Goal: Task Accomplishment & Management: Use online tool/utility

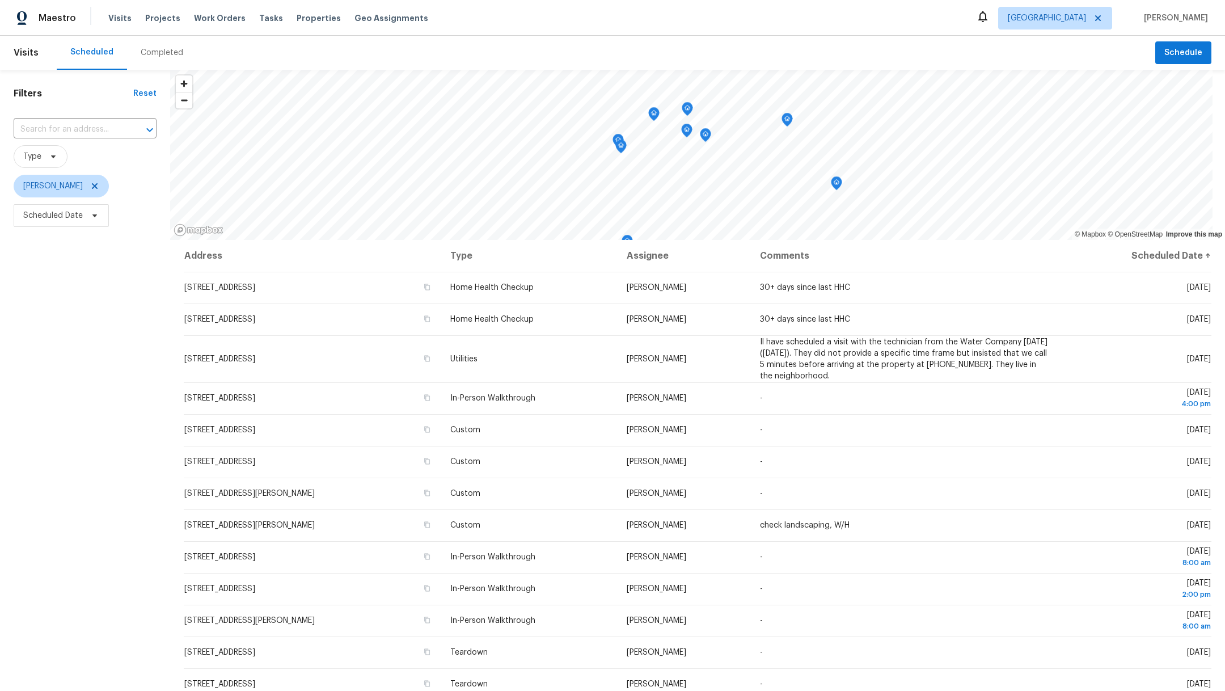
scroll to position [11, 0]
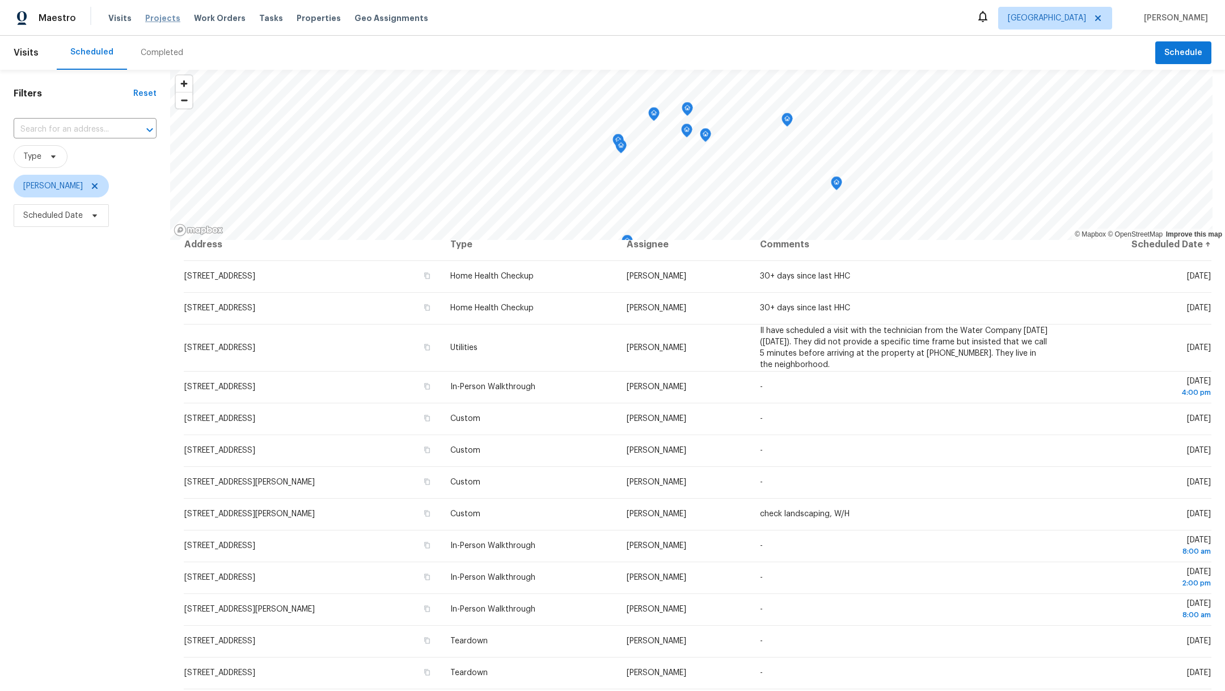
click at [161, 19] on span "Projects" at bounding box center [162, 17] width 35 height 11
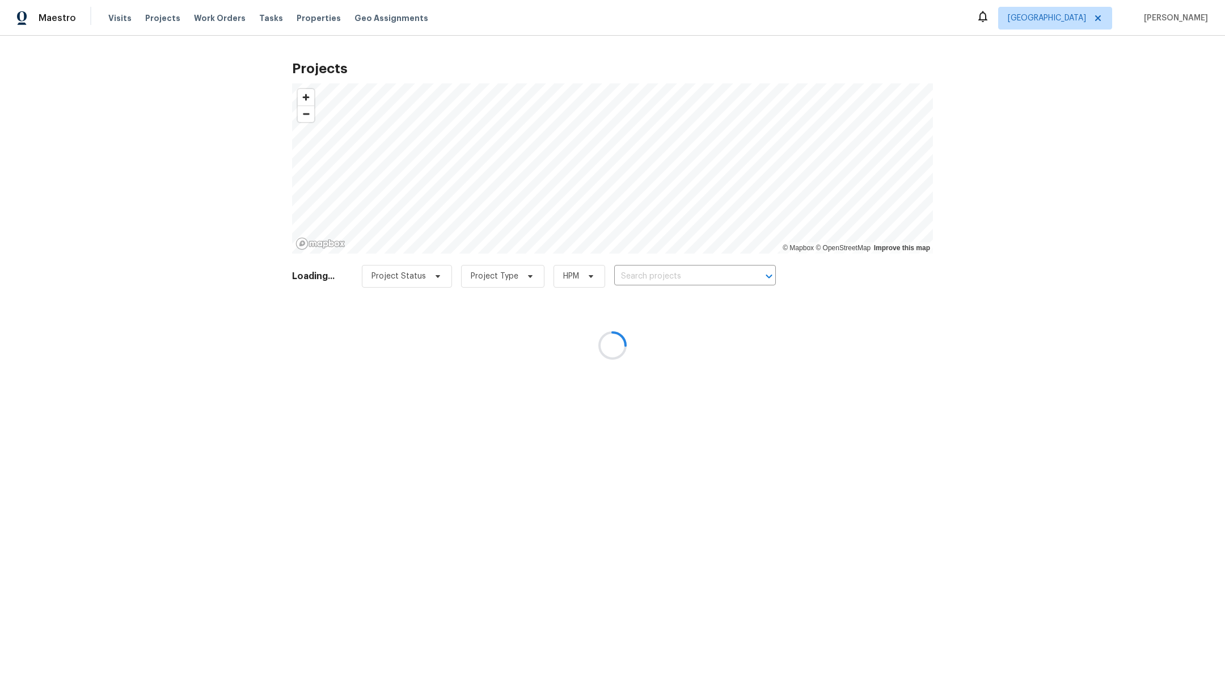
click at [654, 272] on div at bounding box center [612, 345] width 1225 height 691
click at [642, 267] on div at bounding box center [612, 345] width 1225 height 691
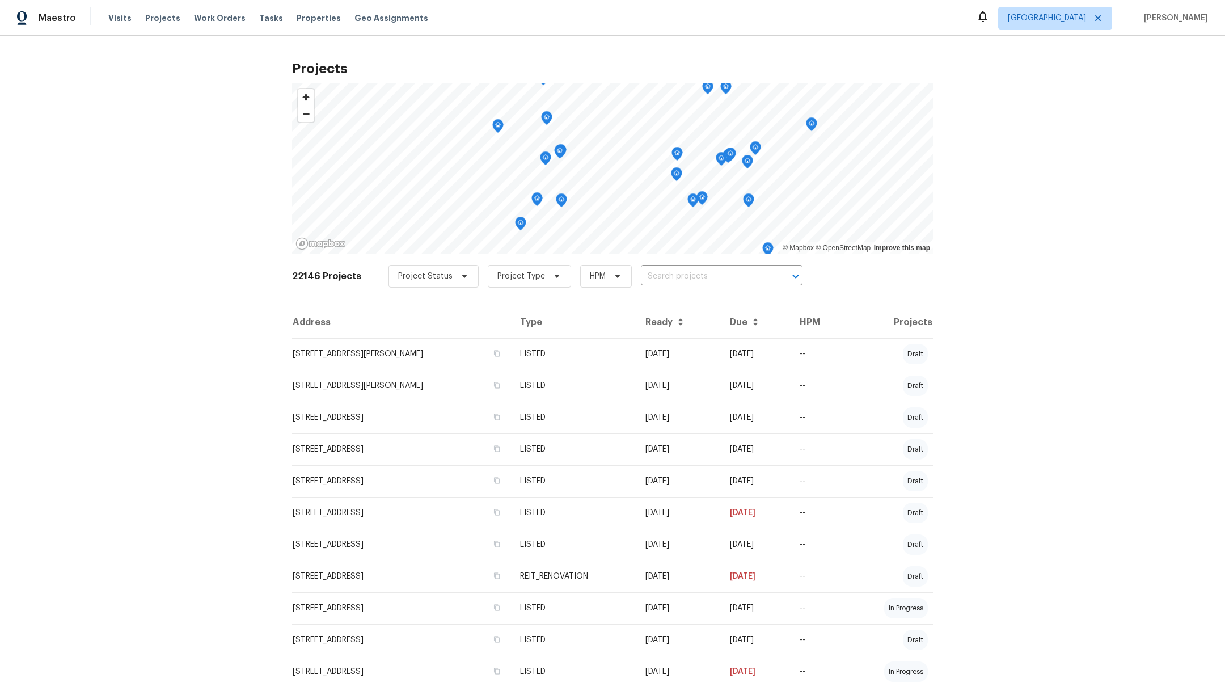
click at [641, 280] on input "text" at bounding box center [706, 277] width 130 height 18
type input "16223"
click at [646, 329] on li "[STREET_ADDRESS][PERSON_NAME]" at bounding box center [708, 319] width 166 height 19
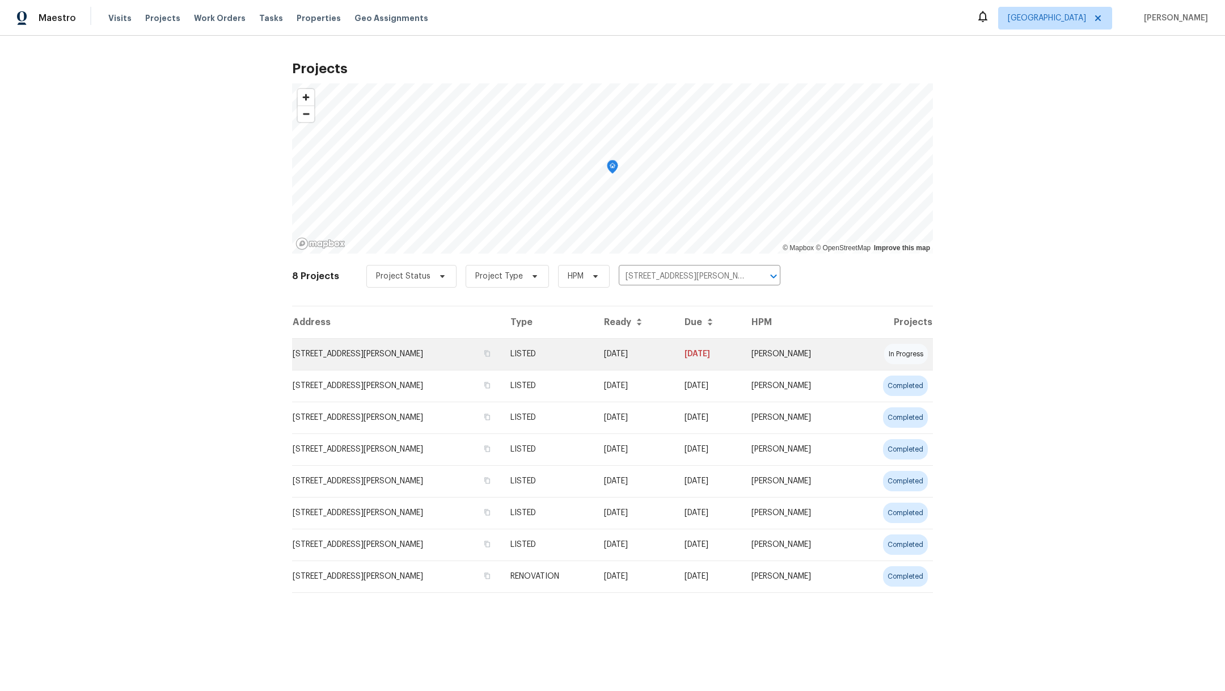
click at [335, 353] on td "[STREET_ADDRESS][PERSON_NAME]" at bounding box center [396, 354] width 209 height 32
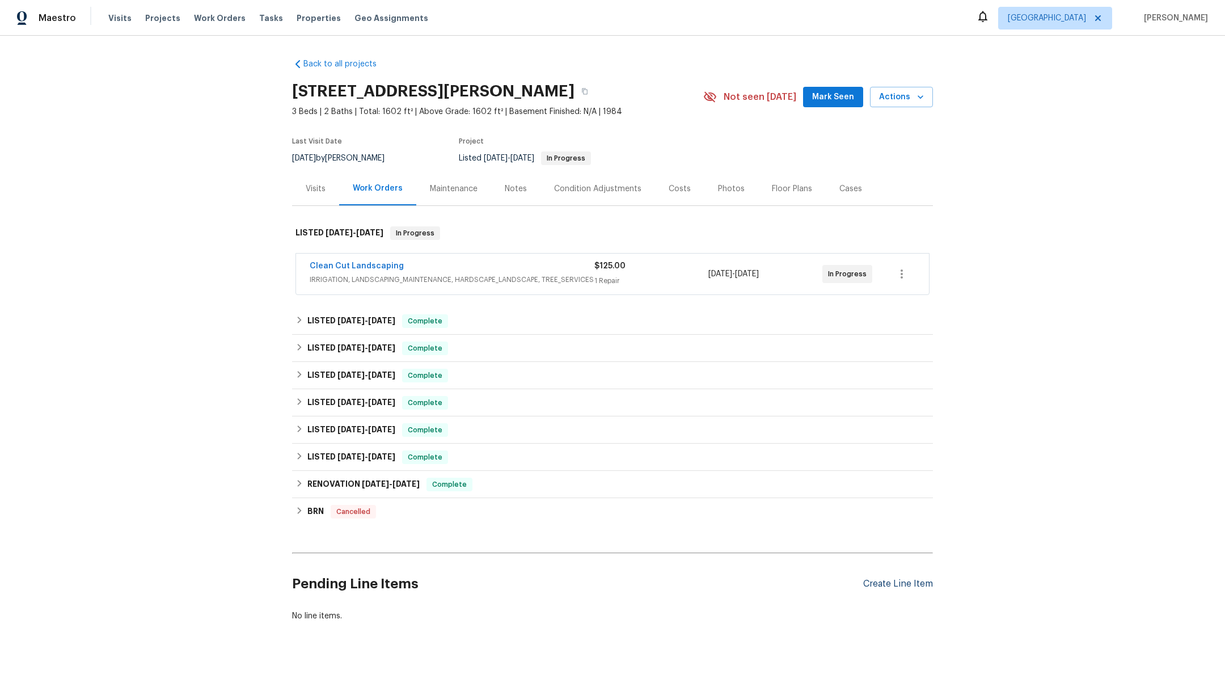
click at [874, 585] on div "Create Line Item" at bounding box center [898, 583] width 70 height 11
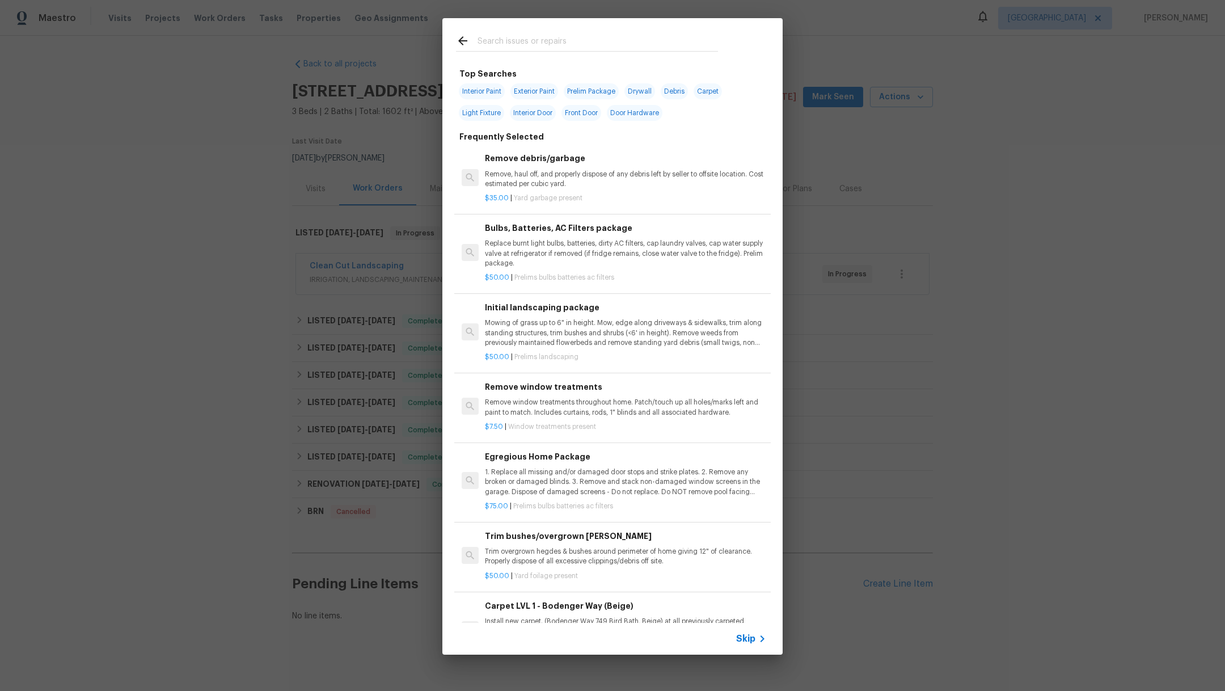
click at [549, 331] on p "Mowing of grass up to 6" in height. Mow, edge along driveways & sidewalks, trim…" at bounding box center [625, 332] width 281 height 29
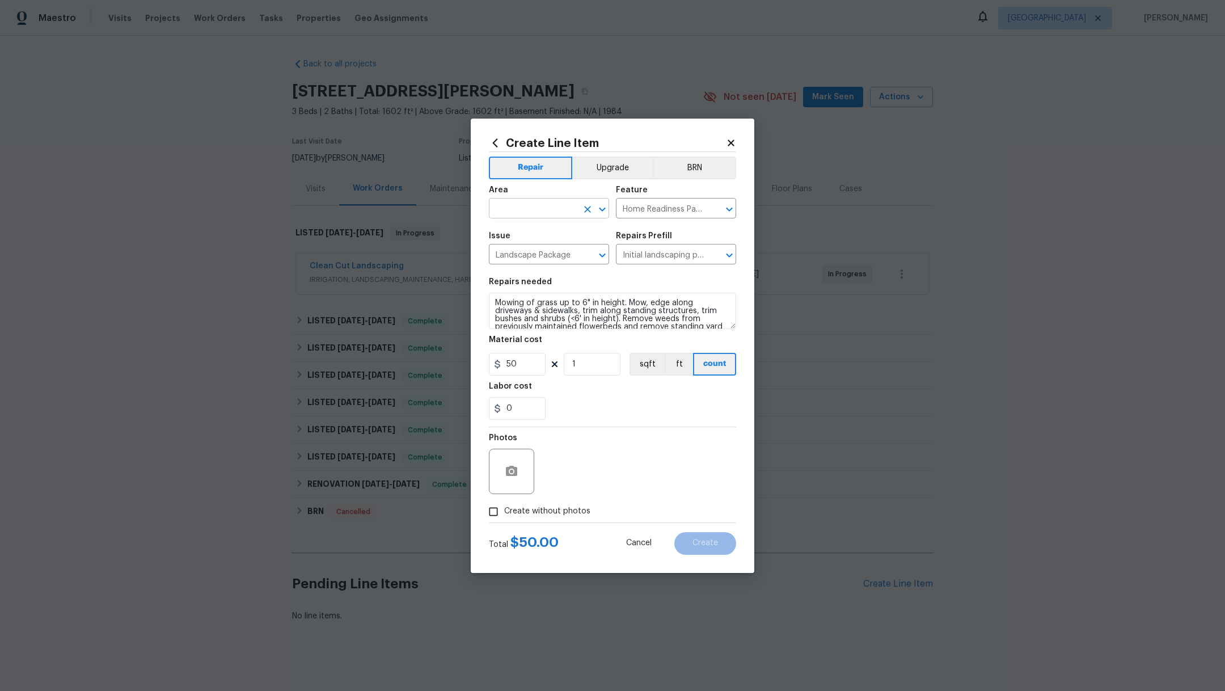
click at [513, 201] on input "text" at bounding box center [533, 210] width 88 height 18
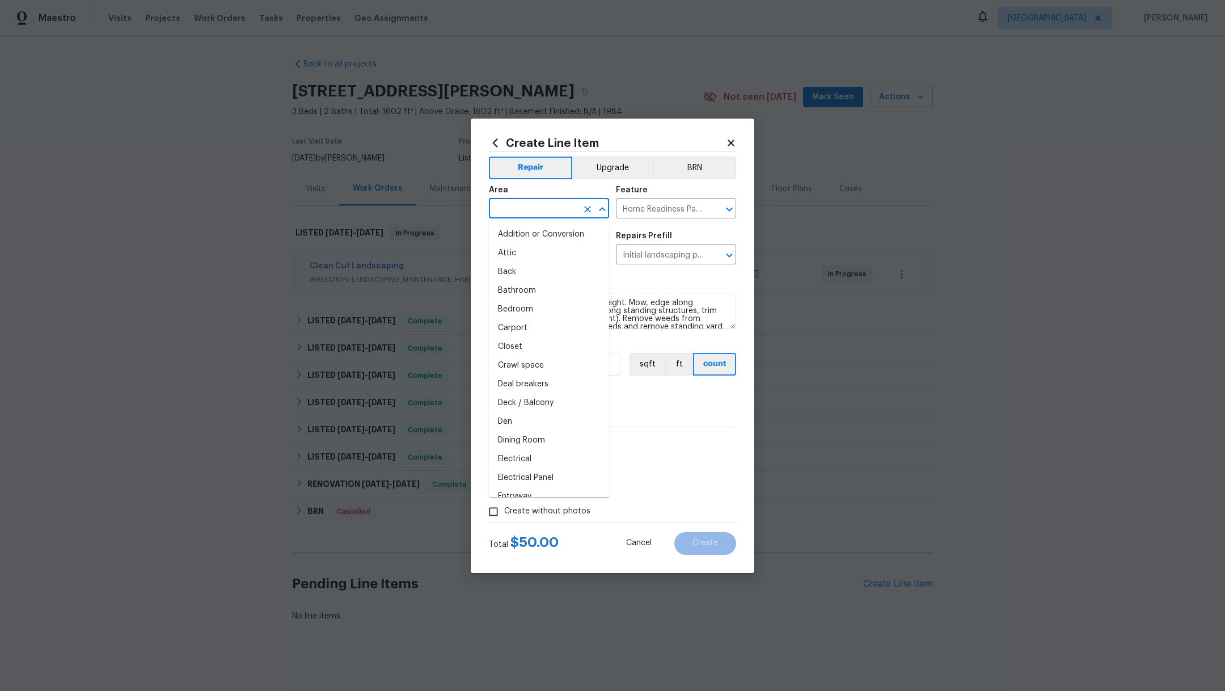
type input "p"
click at [493, 239] on li "Exterior Overall" at bounding box center [549, 234] width 120 height 19
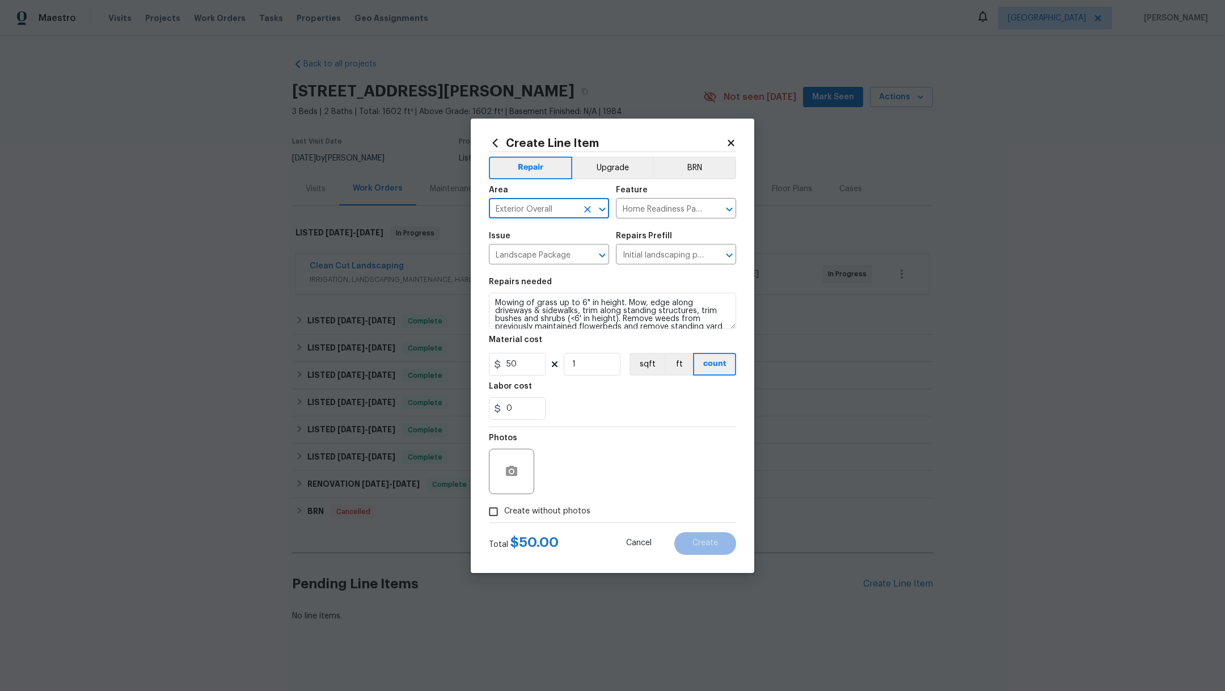
type input "Exterior Overall"
click at [523, 512] on span "Create without photos" at bounding box center [547, 511] width 86 height 12
click at [504, 512] on input "Create without photos" at bounding box center [494, 512] width 22 height 22
checkbox input "true"
click at [590, 463] on textarea at bounding box center [639, 471] width 193 height 45
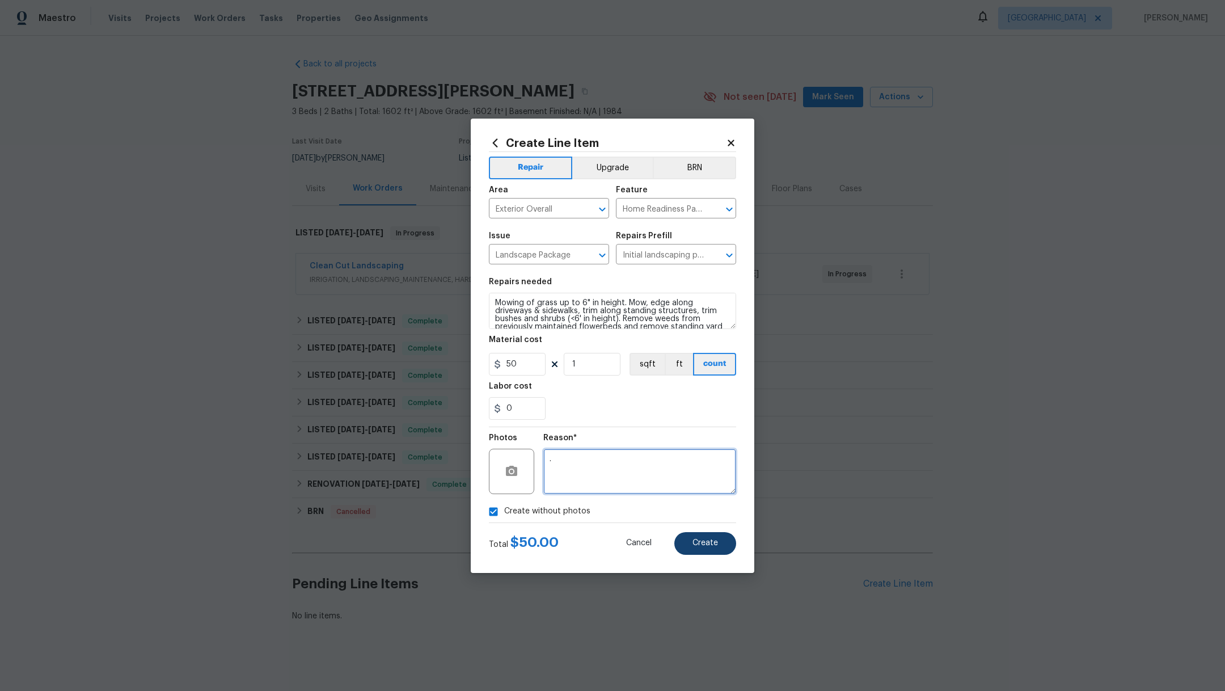
type textarea "."
click at [714, 542] on span "Create" at bounding box center [705, 543] width 26 height 9
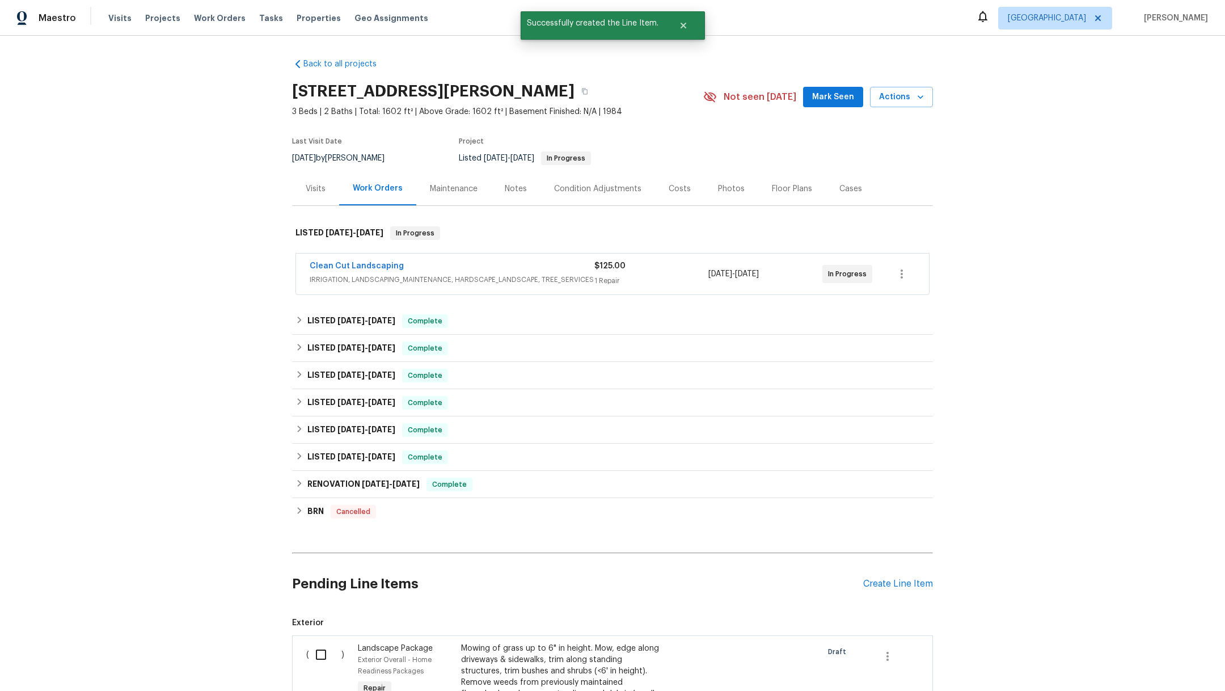
click at [312, 656] on input "checkbox" at bounding box center [325, 654] width 32 height 24
checkbox input "true"
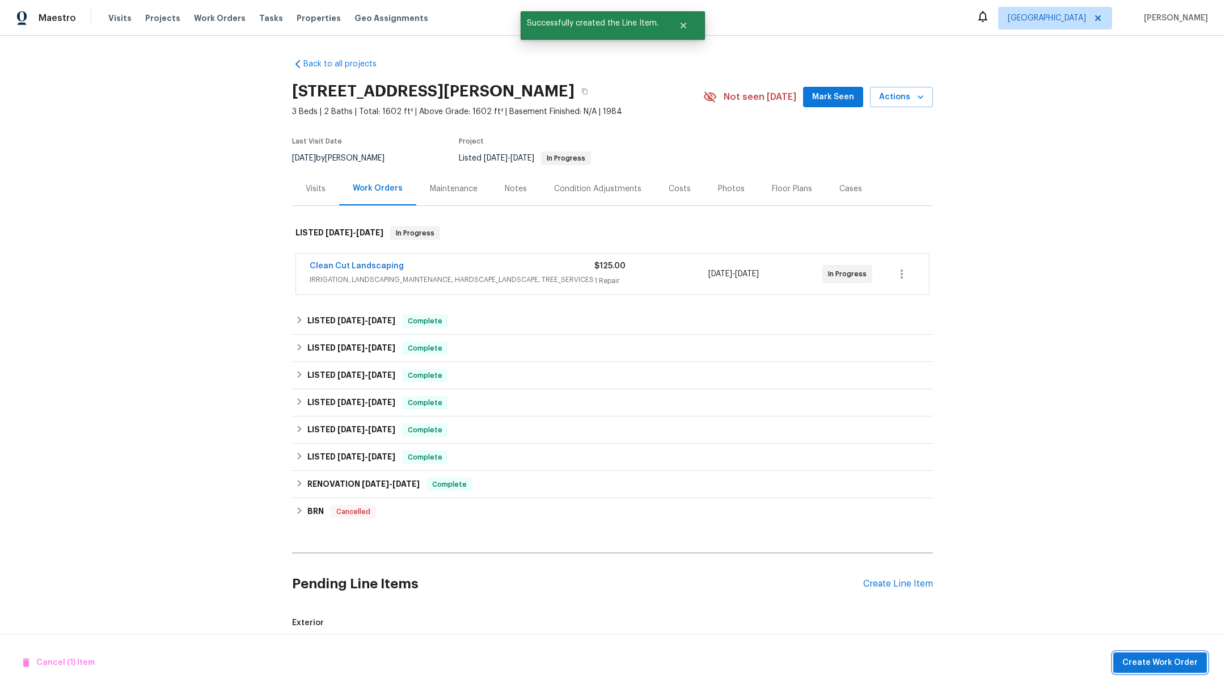
click at [1152, 668] on span "Create Work Order" at bounding box center [1159, 663] width 75 height 14
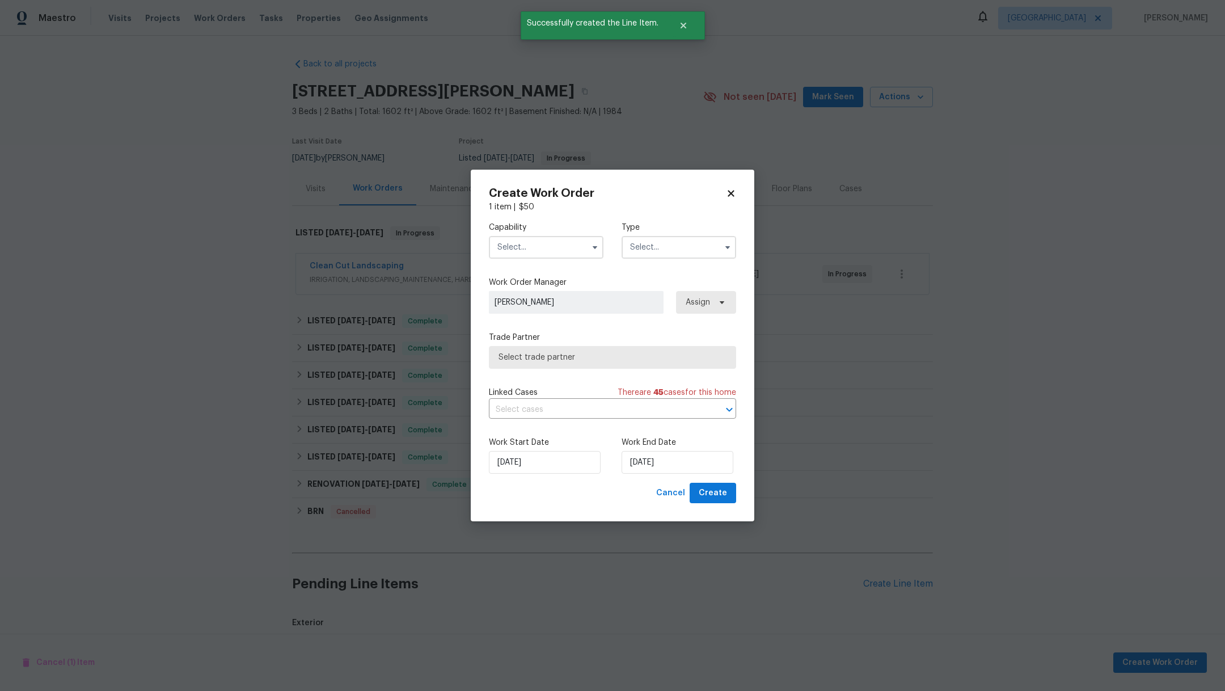
click at [533, 250] on input "text" at bounding box center [546, 247] width 115 height 23
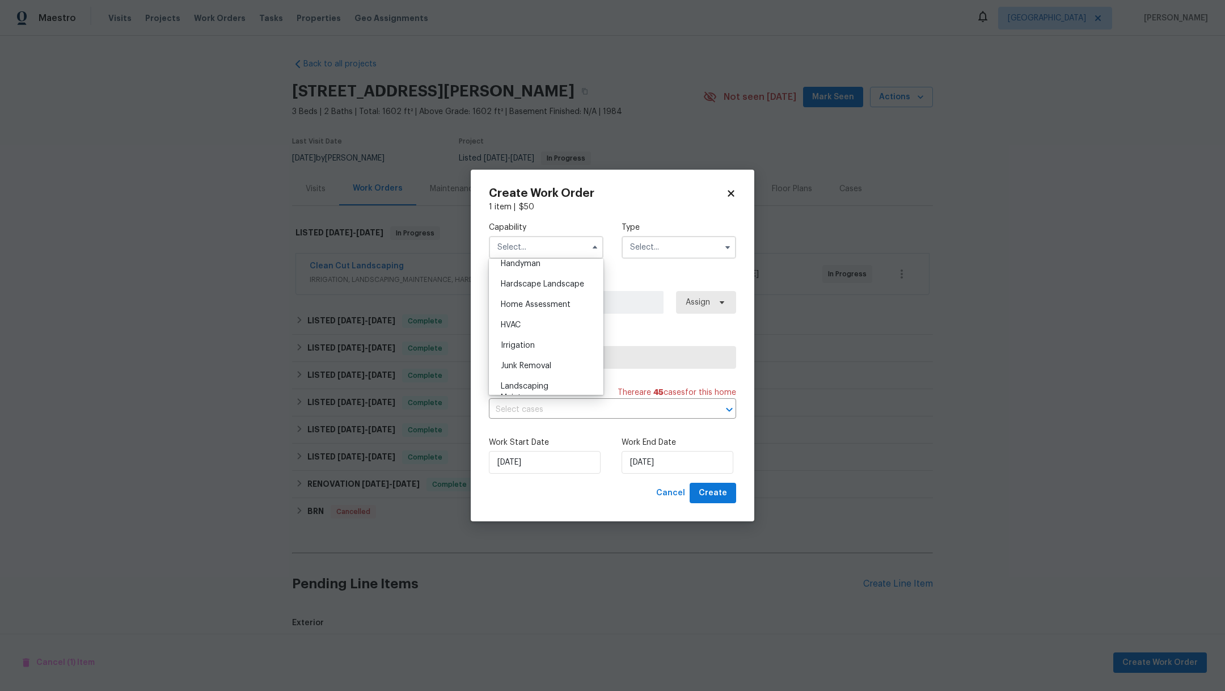
scroll to position [636, 0]
click at [547, 290] on div "Hardscape Landscape" at bounding box center [546, 279] width 109 height 20
type input "Hardscape Landscape"
click at [643, 252] on input "text" at bounding box center [679, 247] width 115 height 23
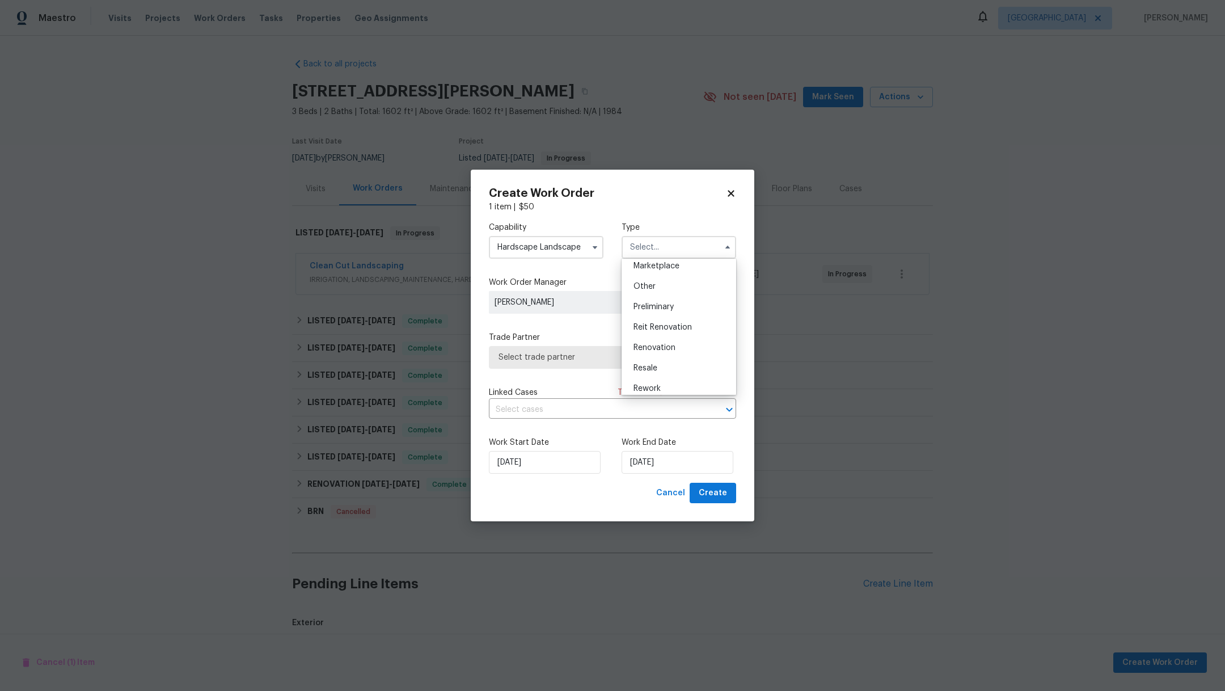
scroll to position [238, 0]
click at [682, 324] on div "Renovation" at bounding box center [678, 319] width 109 height 20
type input "Renovation"
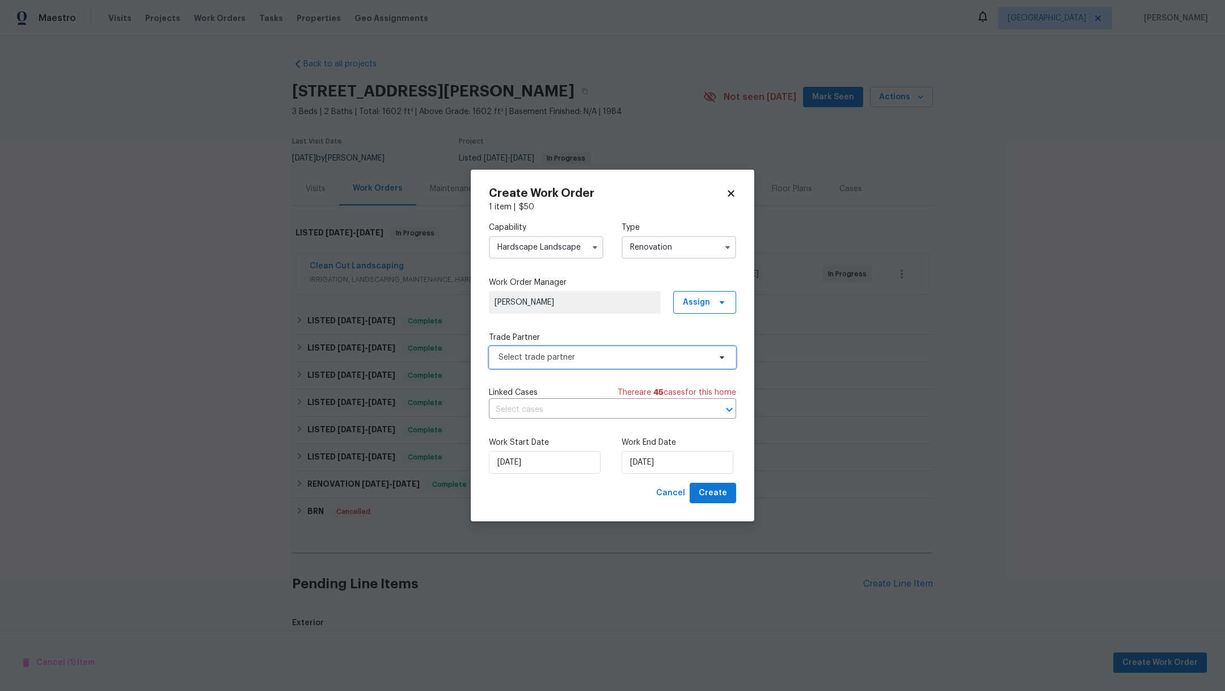
click at [589, 364] on span "Select trade partner" at bounding box center [612, 357] width 247 height 23
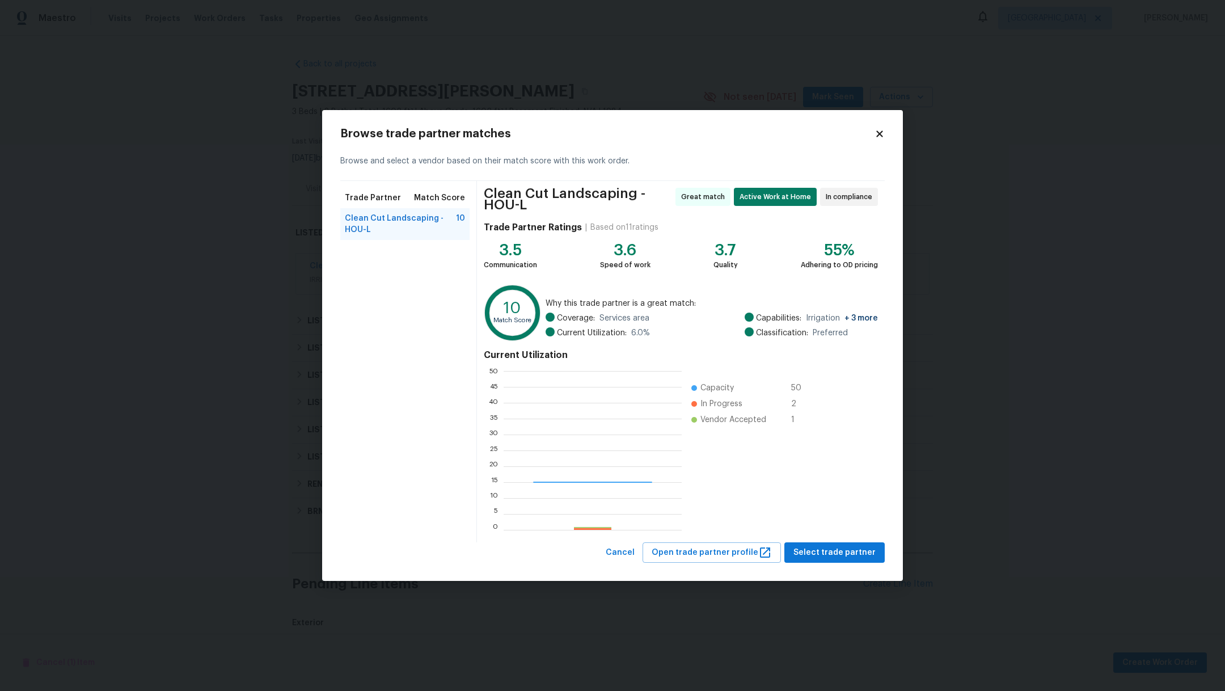
scroll to position [146, 166]
click at [880, 134] on icon at bounding box center [879, 133] width 6 height 6
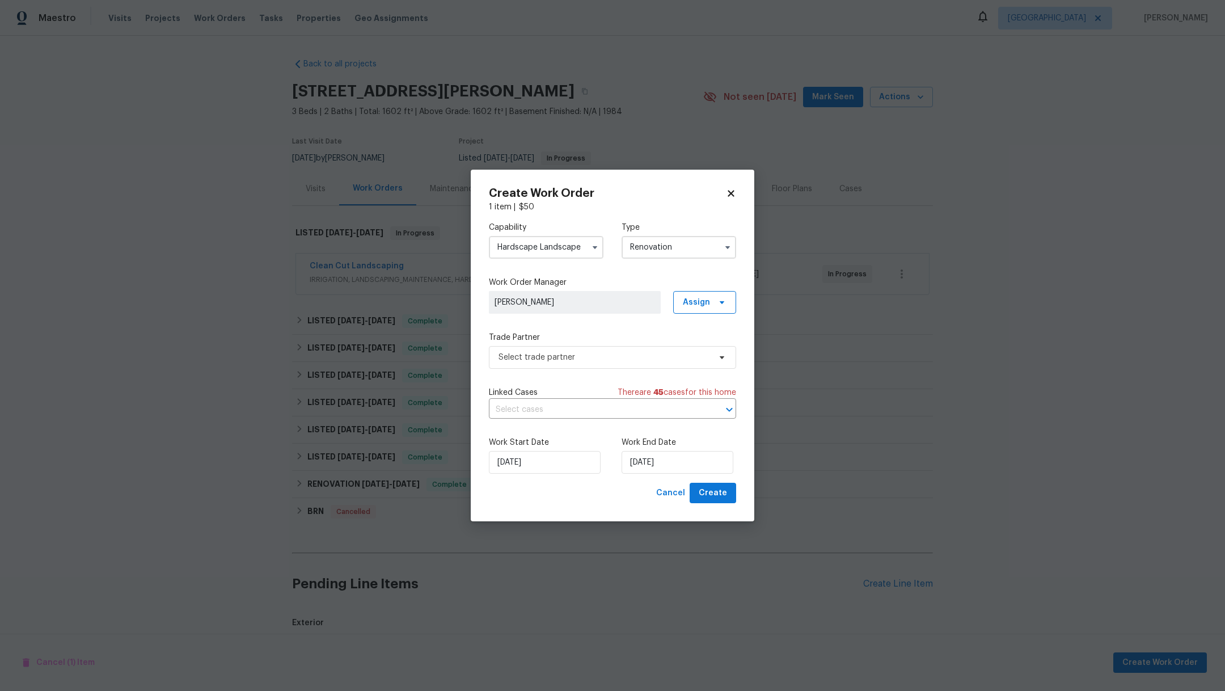
click at [725, 192] on h2 "Create Work Order" at bounding box center [607, 193] width 237 height 11
click at [732, 192] on icon at bounding box center [731, 193] width 6 height 6
checkbox input "false"
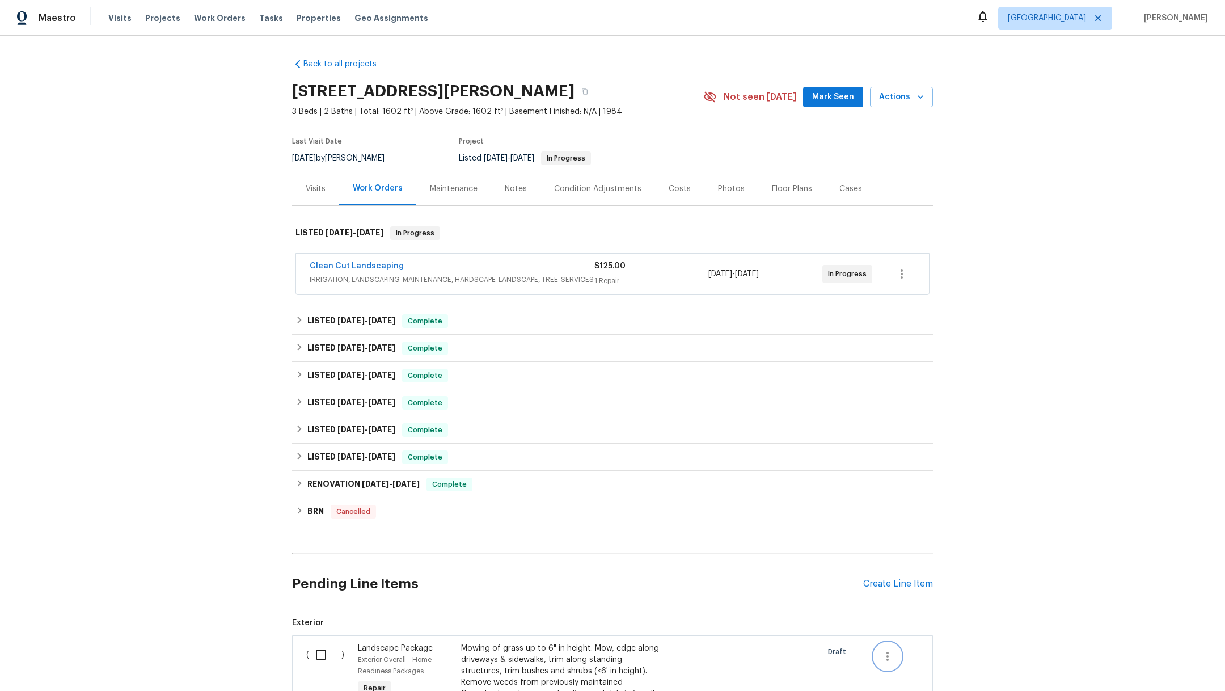
click at [890, 658] on button "button" at bounding box center [887, 655] width 27 height 27
click at [892, 652] on li "Cancel" at bounding box center [890, 655] width 44 height 19
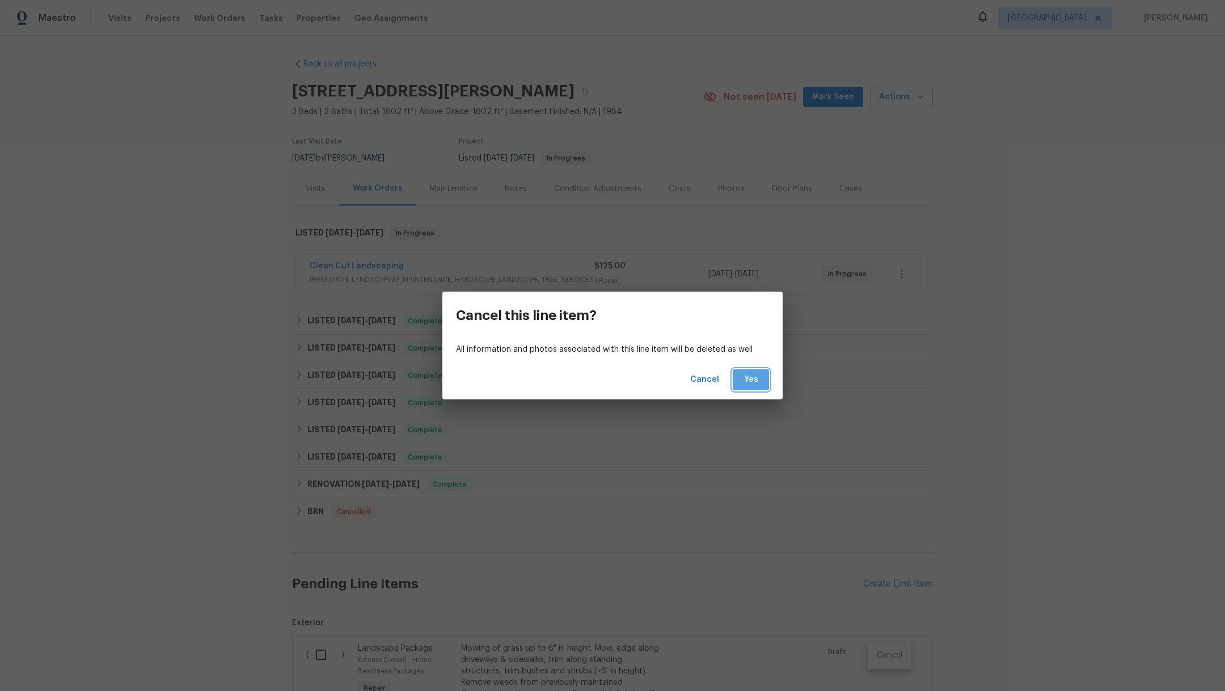
click at [751, 377] on span "Yes" at bounding box center [751, 380] width 18 height 14
